Goal: Task Accomplishment & Management: Use online tool/utility

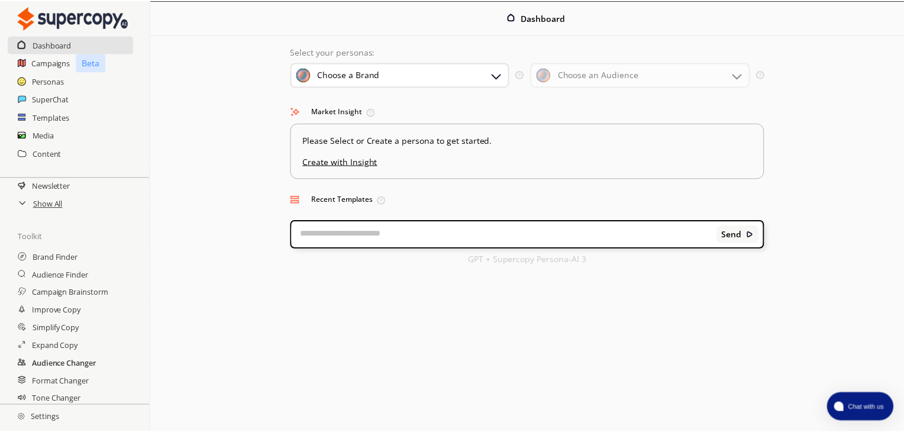
scroll to position [178, 0]
click at [54, 422] on h2 "Settings" at bounding box center [38, 417] width 77 height 24
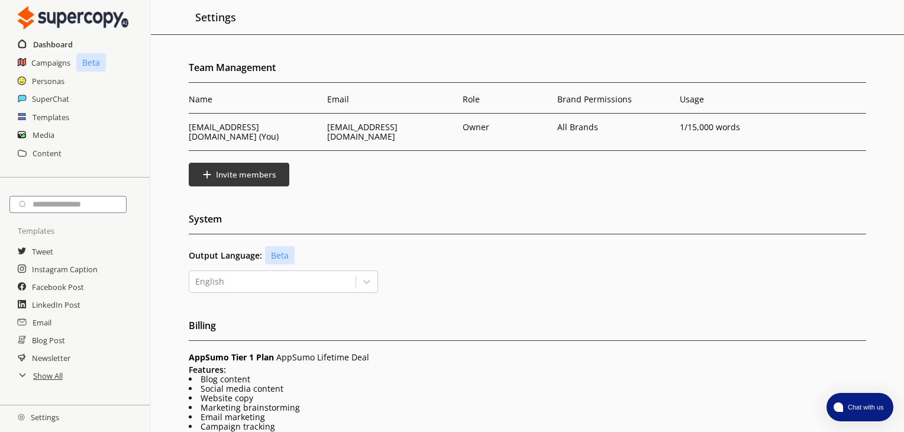
click at [61, 44] on h2 "Dashboard" at bounding box center [53, 45] width 40 height 18
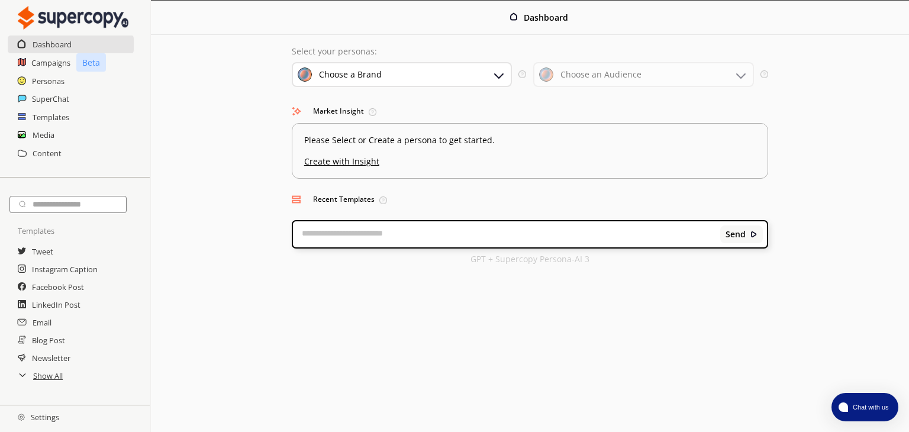
click at [456, 77] on div "Choose a Brand" at bounding box center [402, 74] width 221 height 25
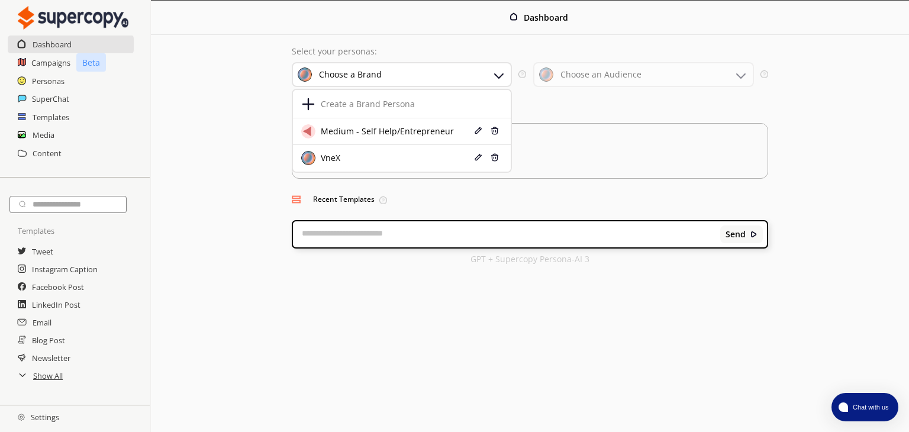
click at [456, 77] on div "Choose a Brand" at bounding box center [402, 74] width 221 height 25
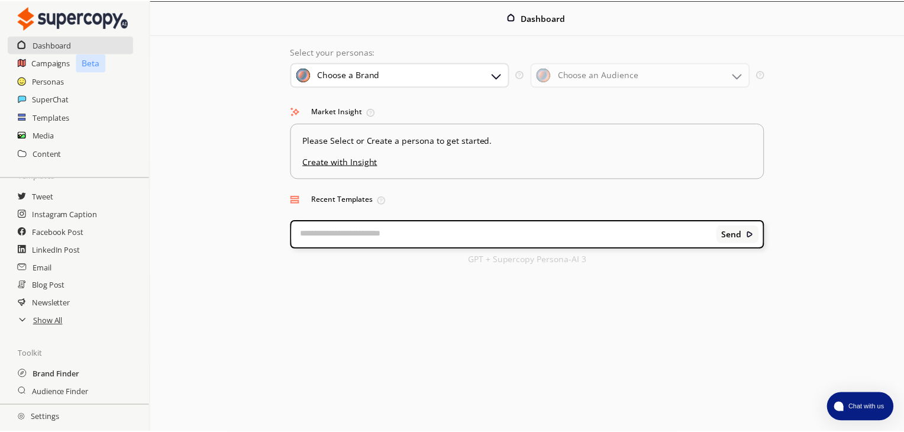
scroll to position [59, 0]
click at [47, 312] on h2 "Show All" at bounding box center [48, 317] width 31 height 18
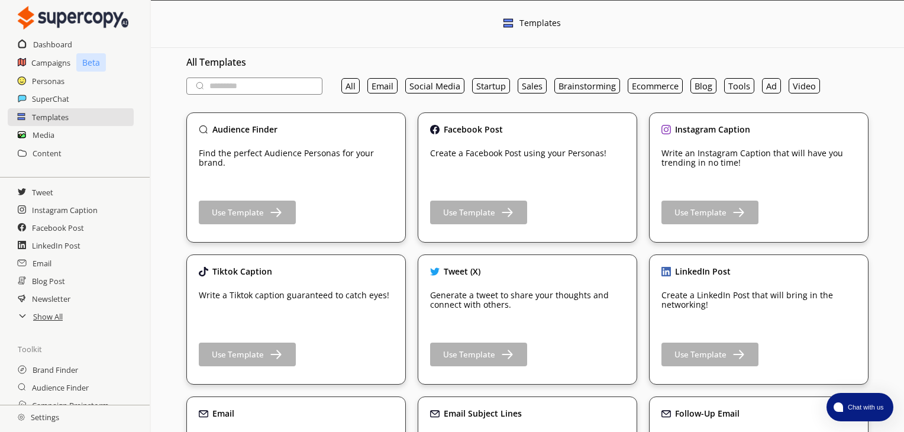
click at [257, 86] on input "text" at bounding box center [254, 86] width 136 height 17
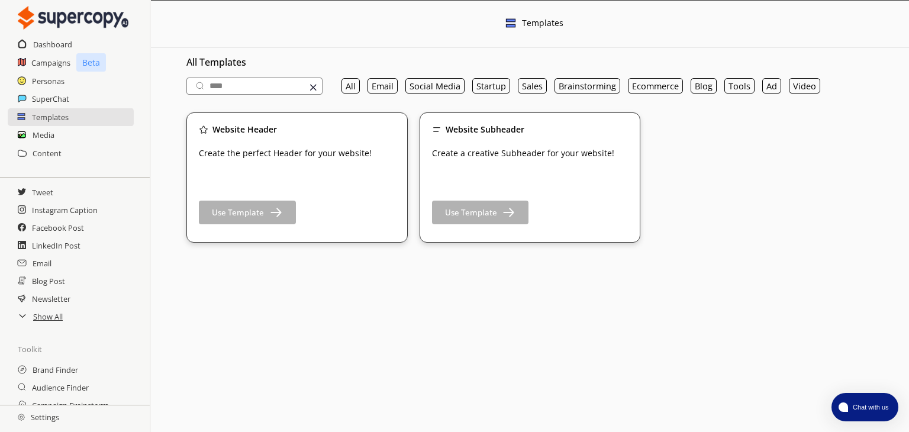
type input "****"
click at [314, 85] on img at bounding box center [313, 87] width 10 height 10
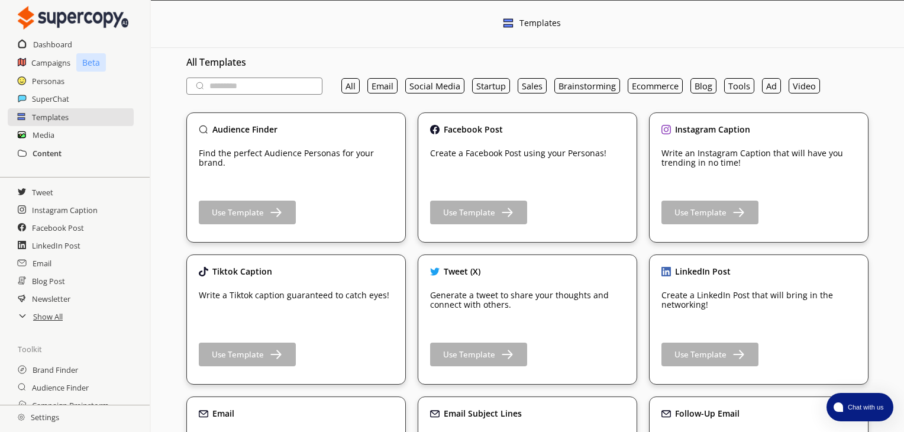
click at [54, 156] on h2 "Content" at bounding box center [47, 153] width 29 height 18
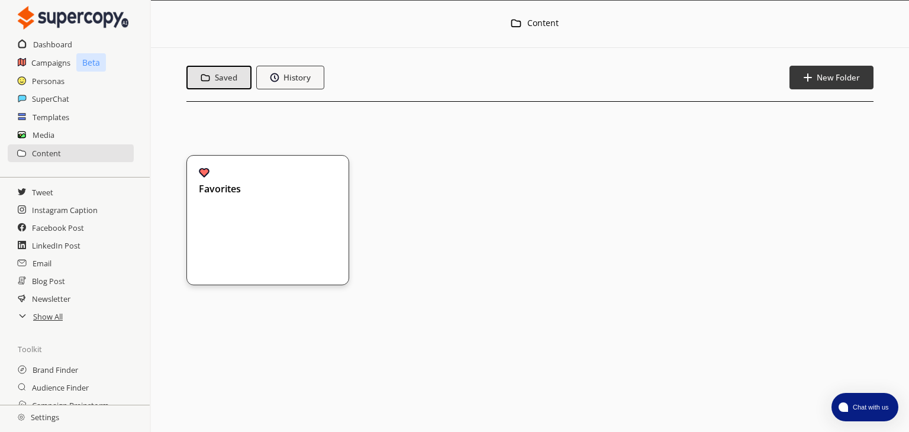
click at [54, 135] on div "Media" at bounding box center [75, 135] width 150 height 18
click at [52, 135] on h2 "Media" at bounding box center [44, 135] width 22 height 18
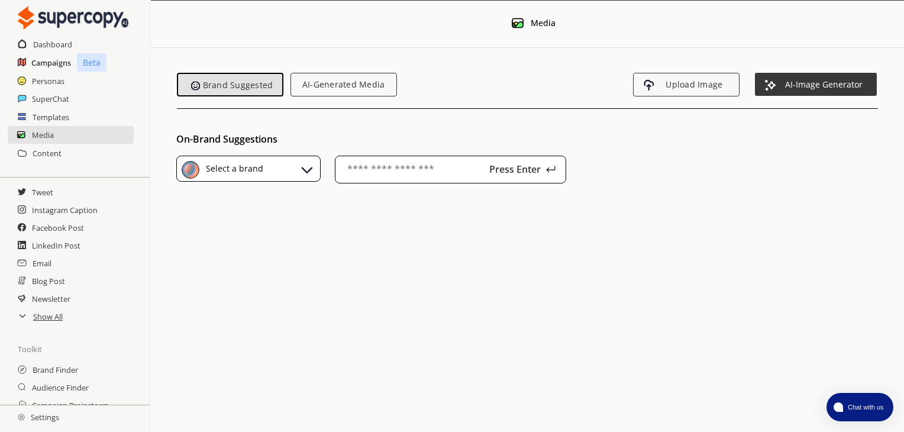
click at [69, 55] on h2 "Campaigns" at bounding box center [51, 63] width 40 height 18
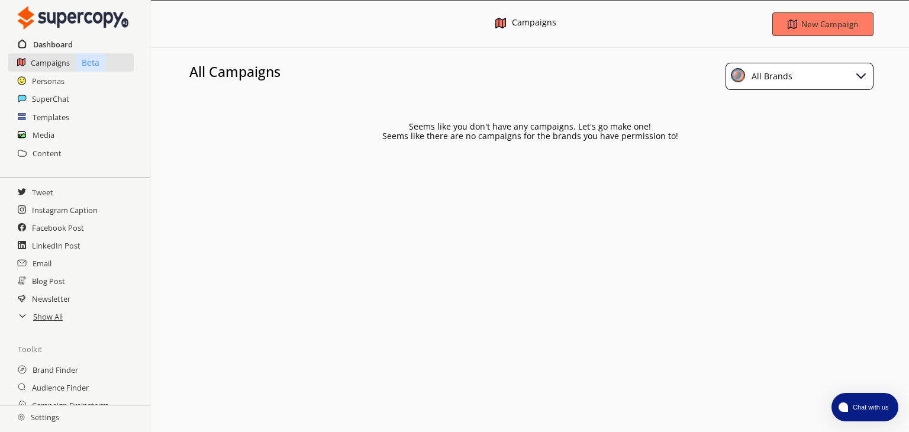
click at [69, 43] on h2 "Dashboard" at bounding box center [53, 45] width 40 height 18
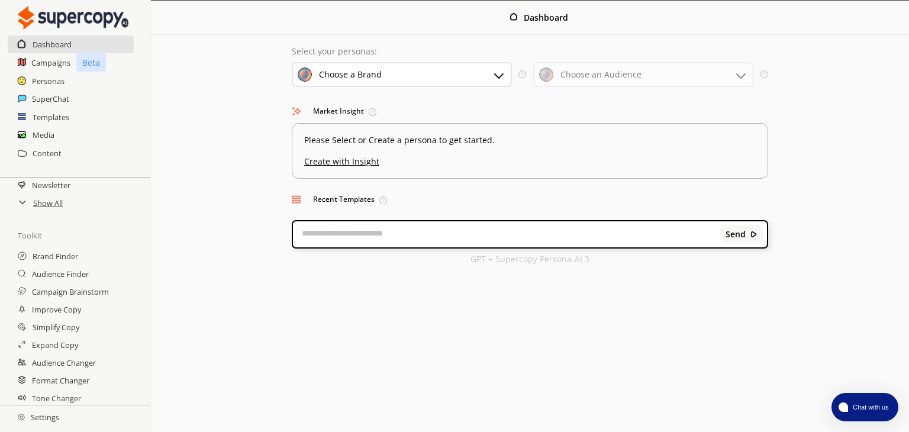
scroll to position [178, 0]
click at [55, 301] on h2 "Improve Copy" at bounding box center [57, 307] width 51 height 18
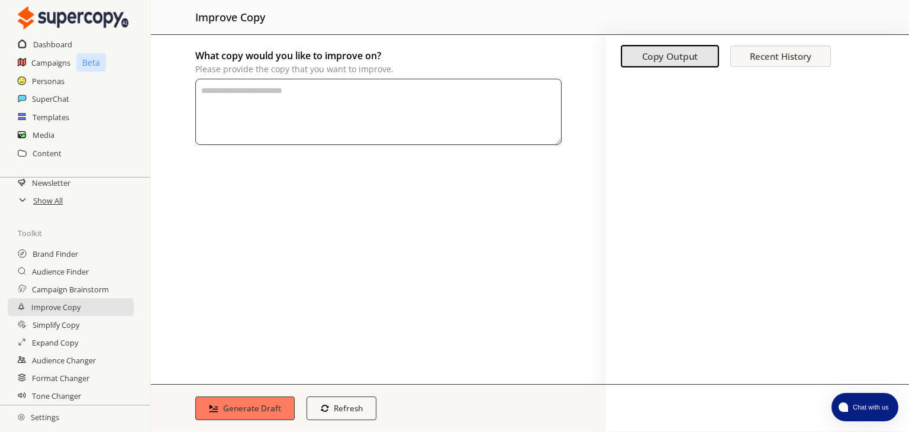
click at [243, 118] on textarea "What copy would you like to improve on? Please provide the copy that you want t…" at bounding box center [378, 112] width 366 height 66
paste textarea "**********"
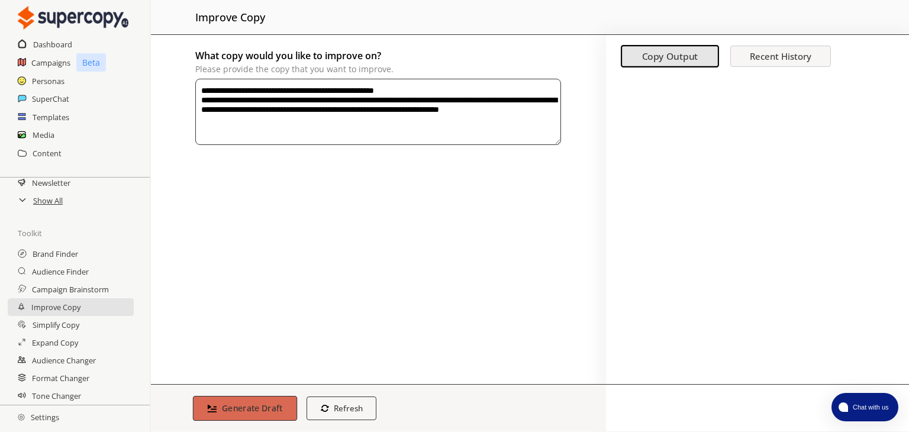
type textarea "**********"
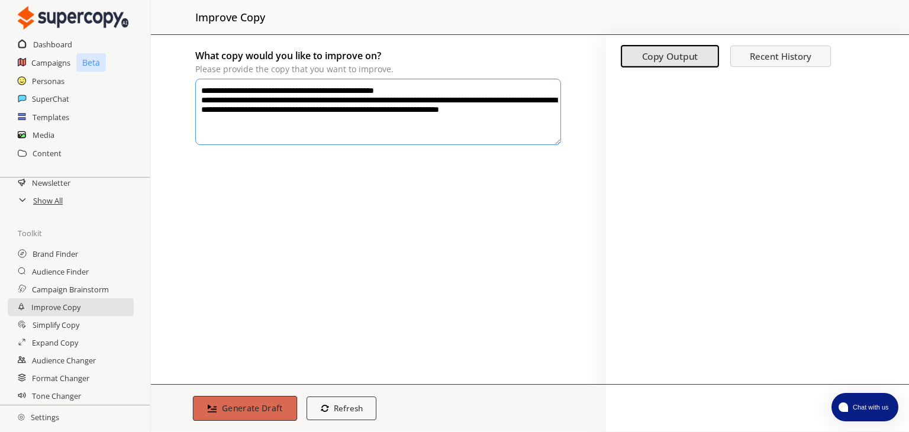
click at [258, 396] on button "Generate Draft" at bounding box center [245, 408] width 104 height 25
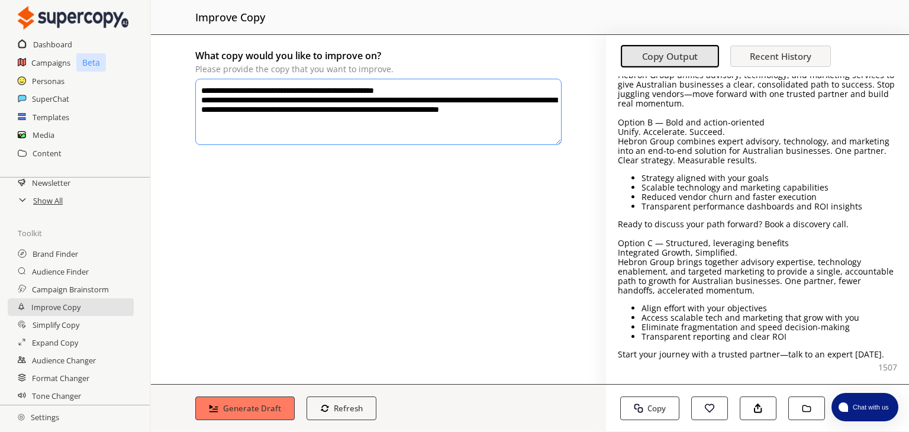
scroll to position [69, 0]
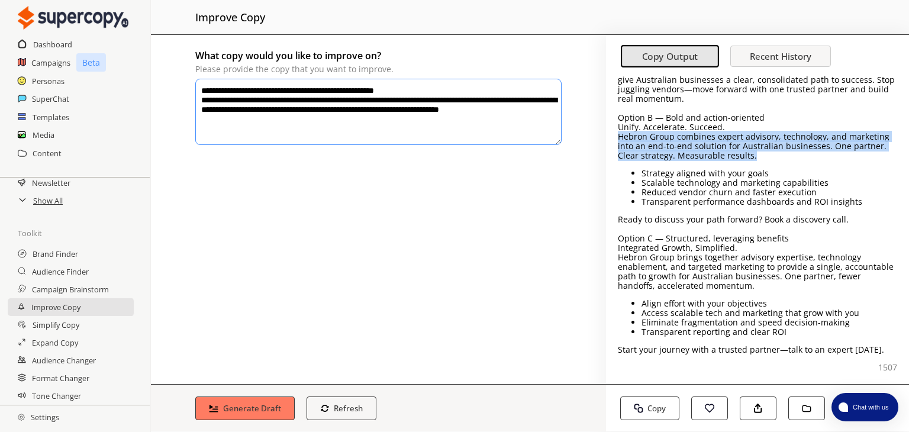
drag, startPoint x: 618, startPoint y: 137, endPoint x: 866, endPoint y: 152, distance: 248.4
click at [866, 152] on p "Hebron Group combines expert advisory, technology, and marketing into an end-to…" at bounding box center [757, 146] width 279 height 28
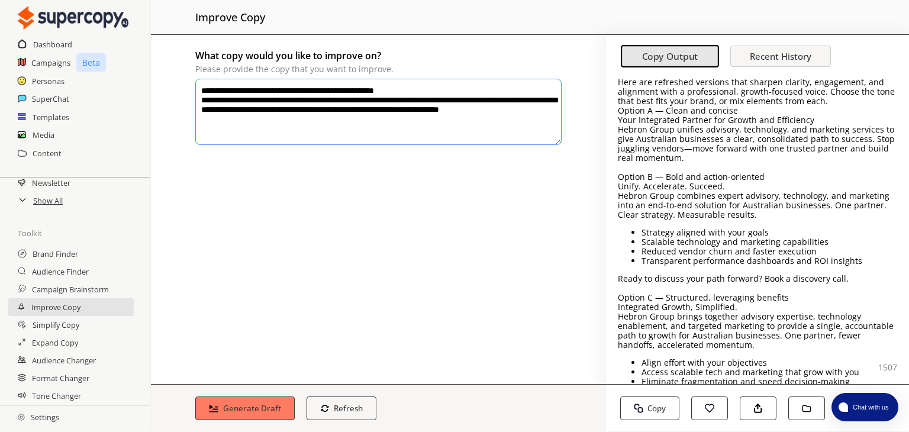
scroll to position [9, 0]
click at [759, 214] on p "Hebron Group combines expert advisory, technology, and marketing into an end-to…" at bounding box center [757, 205] width 279 height 28
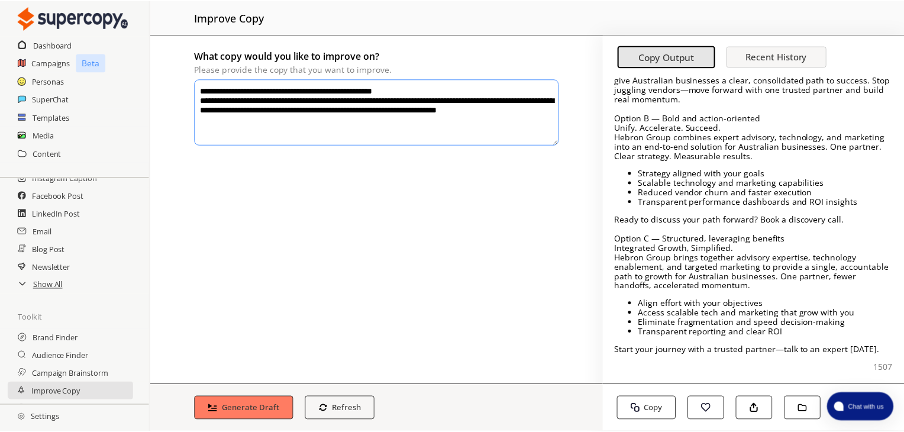
scroll to position [178, 0]
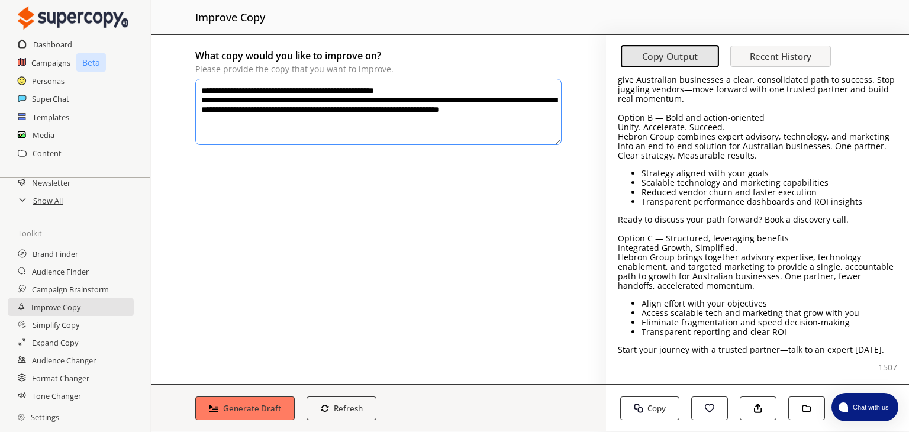
click at [37, 412] on h2 "Settings" at bounding box center [38, 417] width 77 height 24
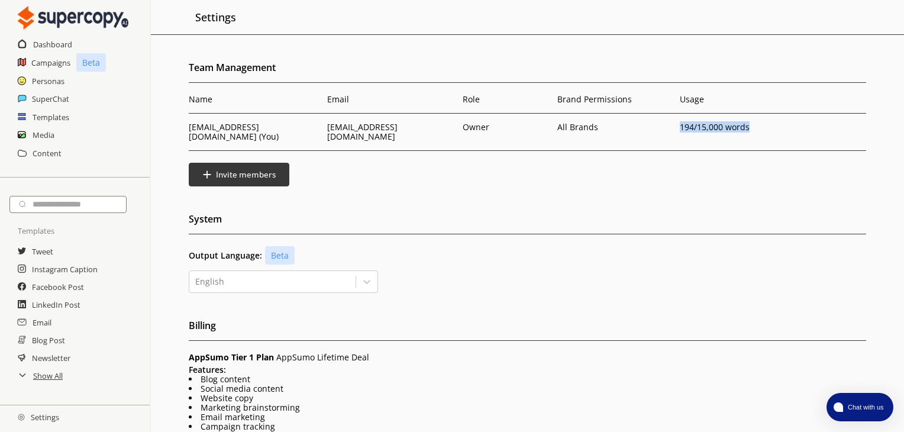
drag, startPoint x: 754, startPoint y: 135, endPoint x: 666, endPoint y: 135, distance: 88.8
click at [666, 135] on tr "vinesh2305@gmail.com (You) vinesh2305@gmail.com Owner All Brands 194 /15,000 wo…" at bounding box center [528, 132] width 678 height 37
click at [670, 147] on div "Name Email Role Brand Permissions Usage vinesh2305@gmail.com (You) vinesh2305@g…" at bounding box center [528, 141] width 678 height 92
